Goal: Find specific page/section: Find specific page/section

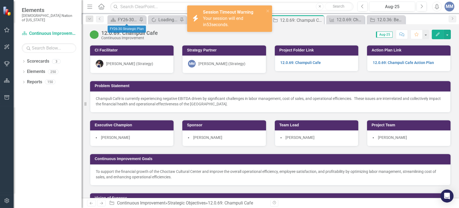
scroll to position [400, 0]
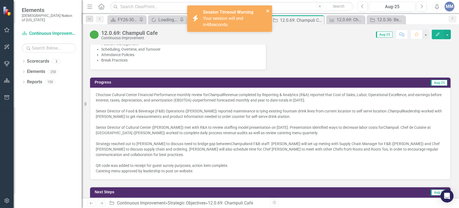
click at [268, 12] on icon "close" at bounding box center [268, 11] width 4 height 4
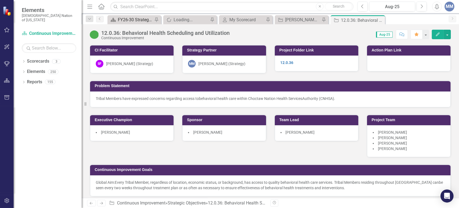
click at [122, 19] on div "FY26-30 Strategic Plan" at bounding box center [135, 19] width 35 height 7
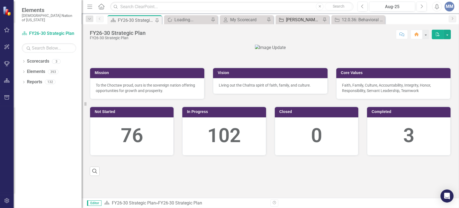
click at [297, 19] on div "[PERSON_NAME] SO's" at bounding box center [303, 19] width 35 height 7
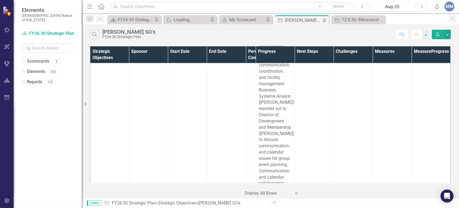
scroll to position [5955, 0]
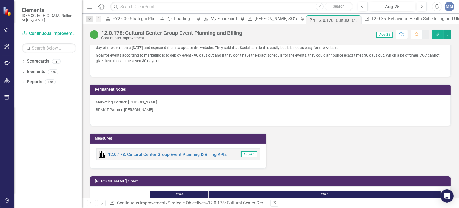
scroll to position [742, 0]
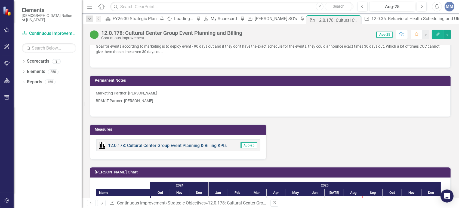
click at [166, 143] on link "12.0.178: Cultural Center Group Event Planning & Billing KPIs" at bounding box center [167, 145] width 119 height 5
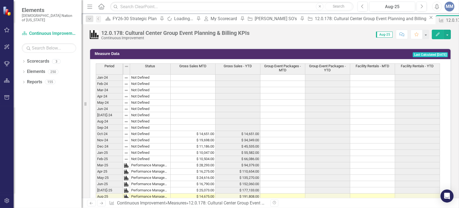
scroll to position [225, 0]
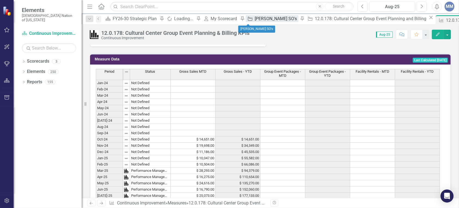
click at [255, 17] on div "[PERSON_NAME] SO's" at bounding box center [277, 18] width 44 height 7
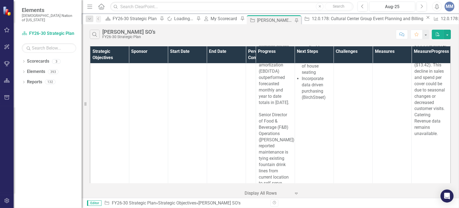
scroll to position [4083, 0]
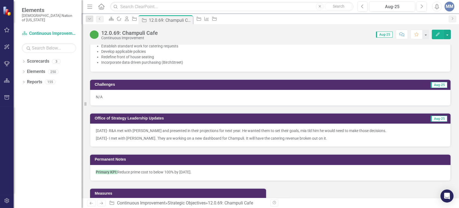
scroll to position [617, 0]
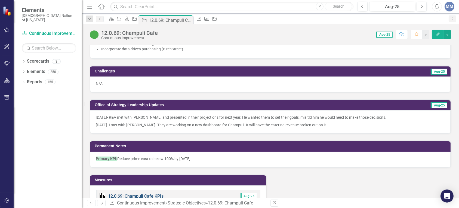
click at [145, 194] on link "12.0.69: Champuli Cafe KPIs" at bounding box center [136, 196] width 56 height 5
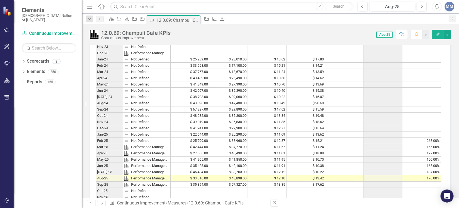
scroll to position [399, 0]
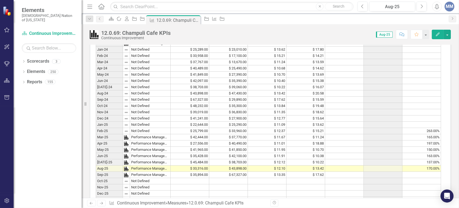
click at [427, 178] on td at bounding box center [422, 175] width 39 height 6
click at [137, 18] on icon "Strategic Objective" at bounding box center [134, 19] width 5 height 4
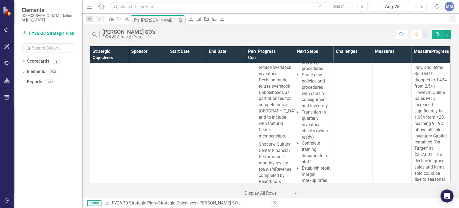
scroll to position [3156, 0]
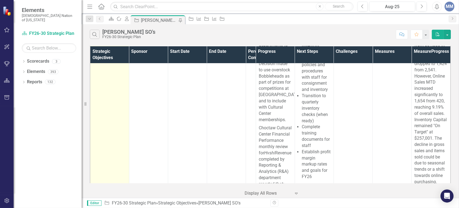
click at [112, 19] on link "12.0.68: Hvshi Gift Shop Inventory" at bounding box center [116, 12] width 29 height 14
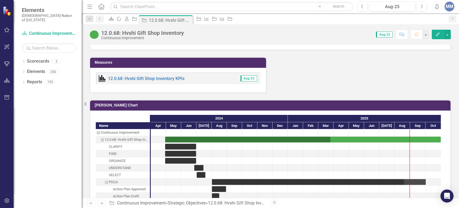
scroll to position [859, 0]
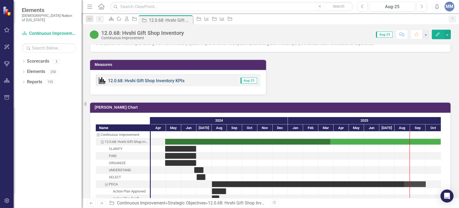
click at [142, 78] on link "12.0.68: Hvshi Gift Shop Inventory KPIs" at bounding box center [146, 80] width 77 height 5
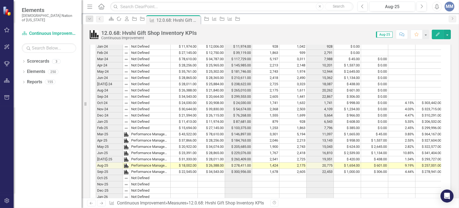
scroll to position [360, 0]
